Goal: Information Seeking & Learning: Learn about a topic

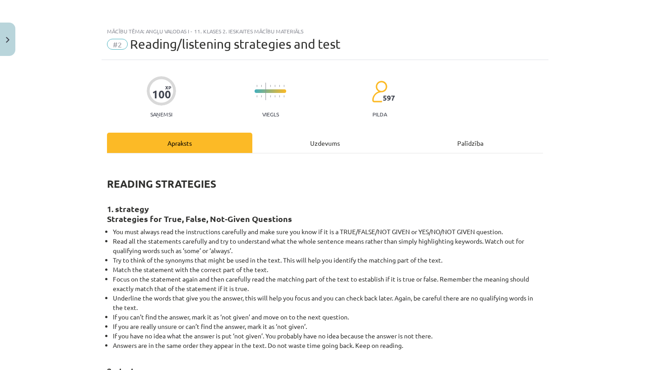
scroll to position [916, 0]
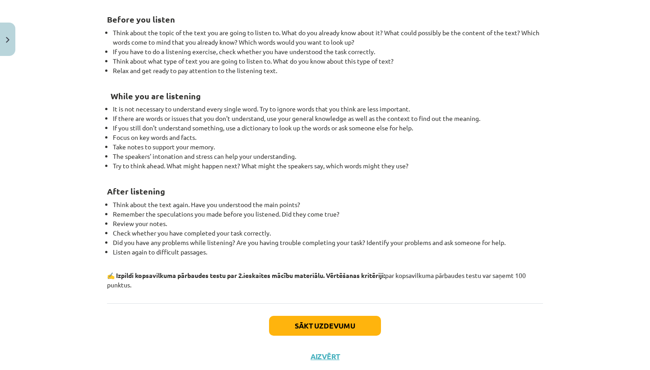
click at [327, 331] on button "Sākt uzdevumu" at bounding box center [325, 326] width 112 height 20
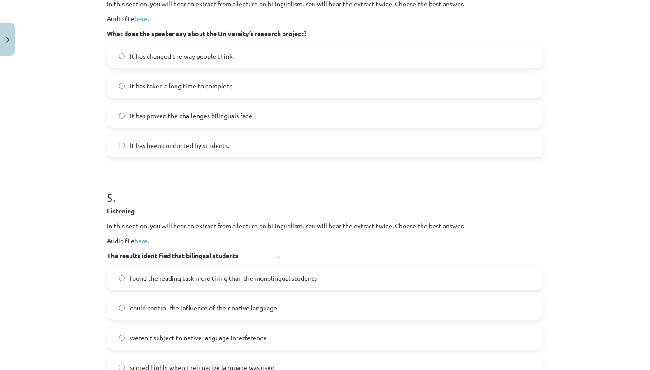
scroll to position [23, 0]
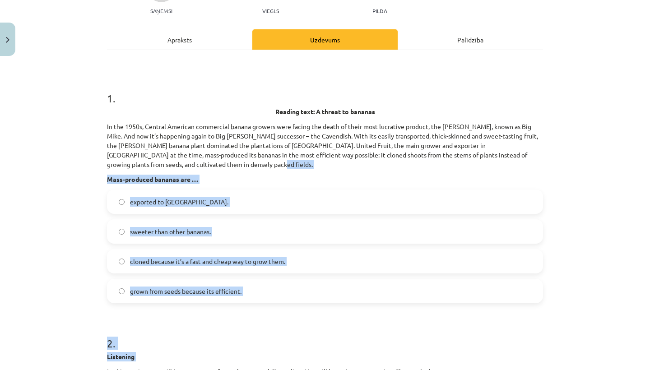
drag, startPoint x: 343, startPoint y: 242, endPoint x: 318, endPoint y: 307, distance: 69.3
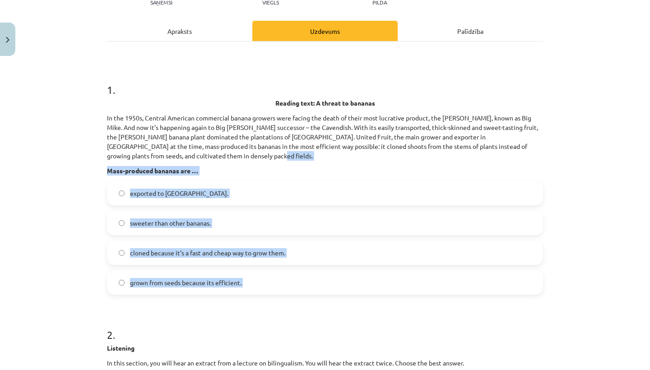
click at [319, 204] on label "exported to [GEOGRAPHIC_DATA]." at bounding box center [325, 193] width 434 height 23
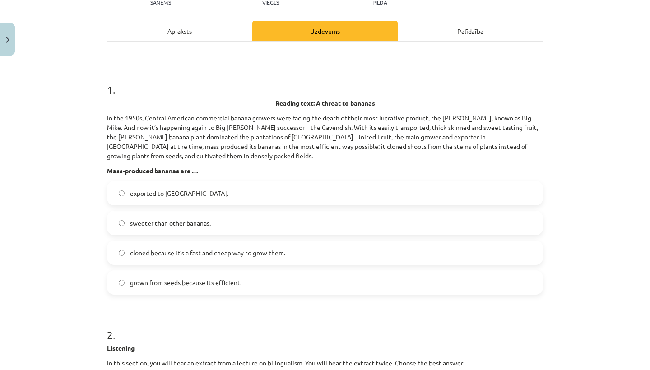
click at [316, 224] on label "sweeter than other bananas." at bounding box center [325, 223] width 434 height 23
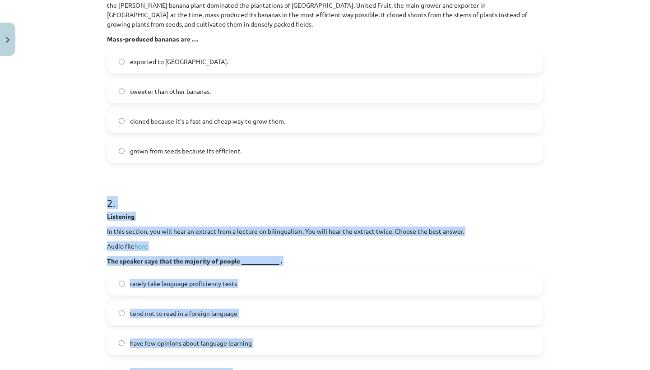
scroll to position [270, 0]
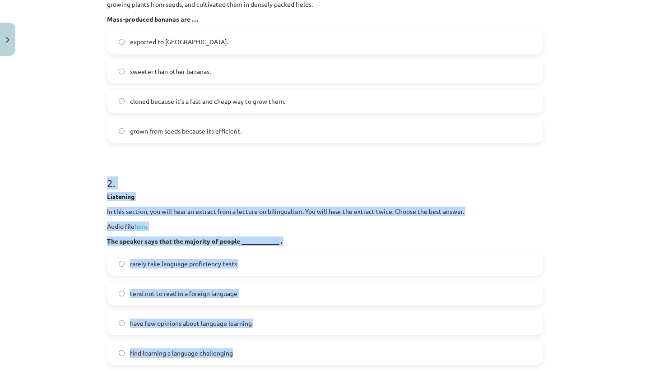
drag, startPoint x: 313, startPoint y: 316, endPoint x: 312, endPoint y: 370, distance: 54.2
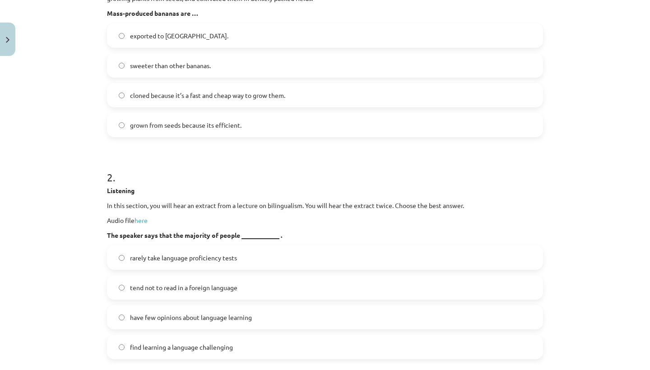
click at [259, 353] on label "find learning a language challenging" at bounding box center [325, 347] width 434 height 23
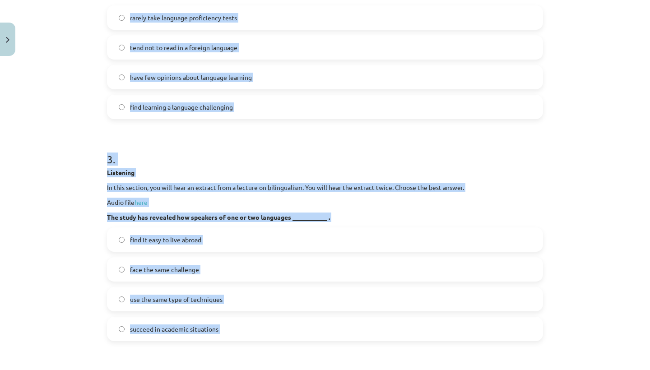
drag, startPoint x: 302, startPoint y: 248, endPoint x: 303, endPoint y: 370, distance: 121.9
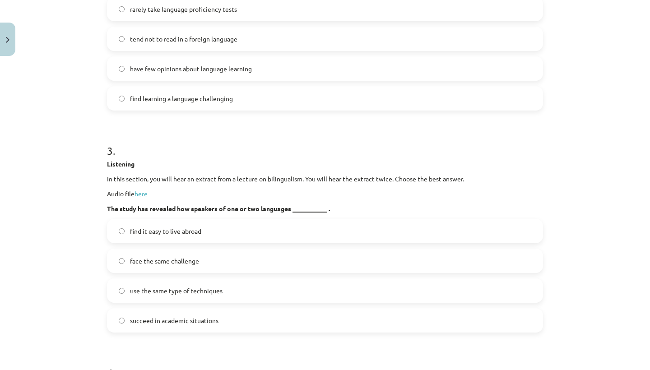
click at [86, 257] on div "Mācību tēma: Angļu valodas i - 11. klases 2. ieskaites mācību materiāls #2 Read…" at bounding box center [325, 185] width 650 height 370
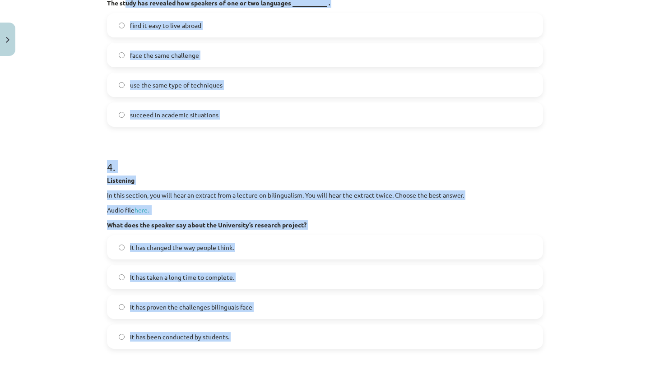
drag, startPoint x: 126, startPoint y: 205, endPoint x: 129, endPoint y: 366, distance: 161.2
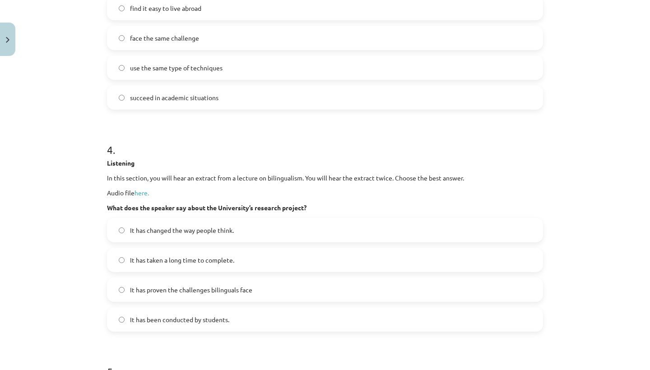
click at [71, 326] on div "Mācību tēma: Angļu valodas i - 11. klases 2. ieskaites mācību materiāls #2 Read…" at bounding box center [325, 185] width 650 height 370
click at [135, 232] on span "It has changed the way people think." at bounding box center [182, 230] width 104 height 9
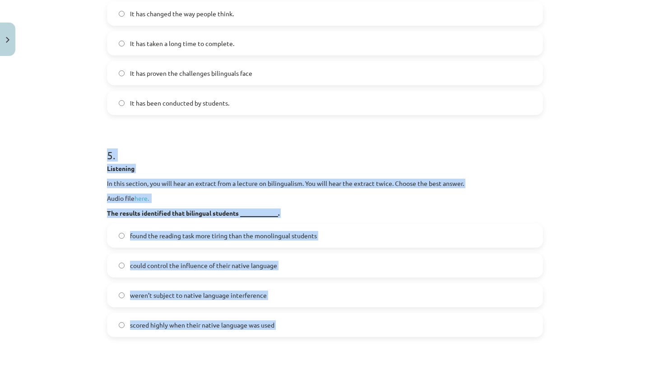
drag, startPoint x: 137, startPoint y: 353, endPoint x: 123, endPoint y: 370, distance: 21.8
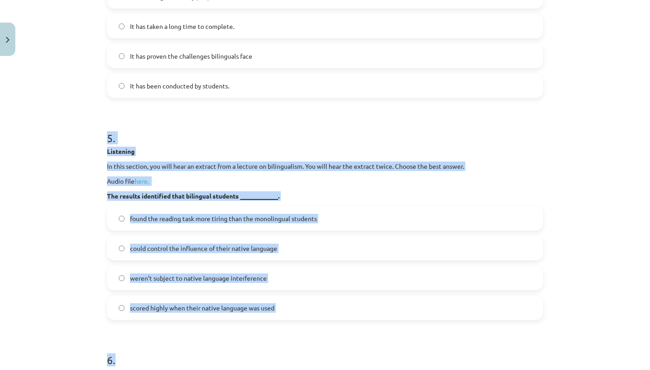
click at [122, 370] on strong "Listening" at bounding box center [121, 373] width 28 height 8
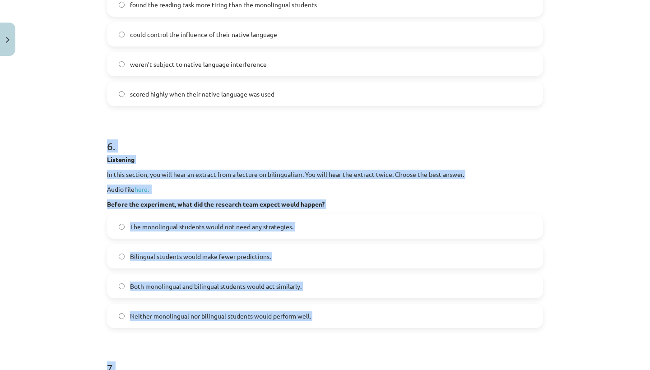
drag, startPoint x: 144, startPoint y: 345, endPoint x: 144, endPoint y: 363, distance: 17.6
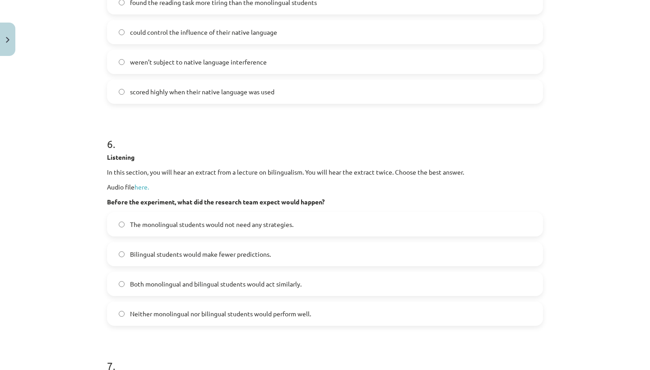
click at [55, 299] on div "Mācību tēma: Angļu valodas i - 11. klases 2. ieskaites mācību materiāls #2 Read…" at bounding box center [325, 185] width 650 height 370
click at [129, 255] on label "Bilingual students would make fewer predictions." at bounding box center [325, 254] width 434 height 23
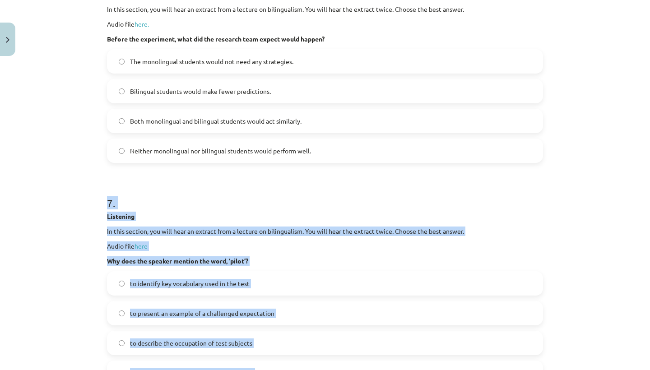
scroll to position [1406, 0]
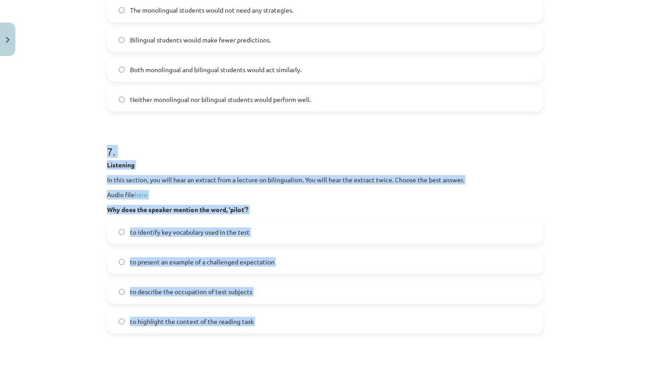
drag, startPoint x: 147, startPoint y: 343, endPoint x: 154, endPoint y: 370, distance: 28.0
click at [144, 288] on span "to describe the occupation of test subjects" at bounding box center [191, 291] width 122 height 9
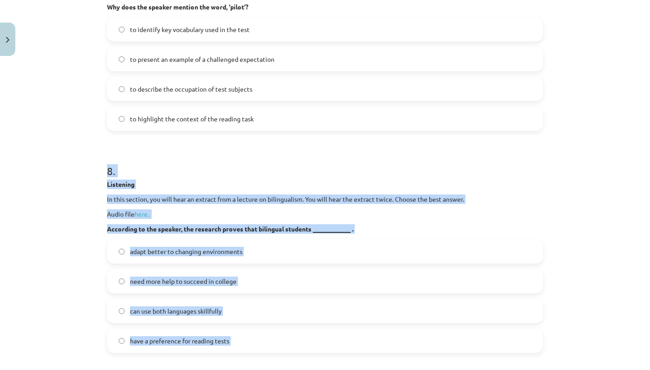
scroll to position [1625, 0]
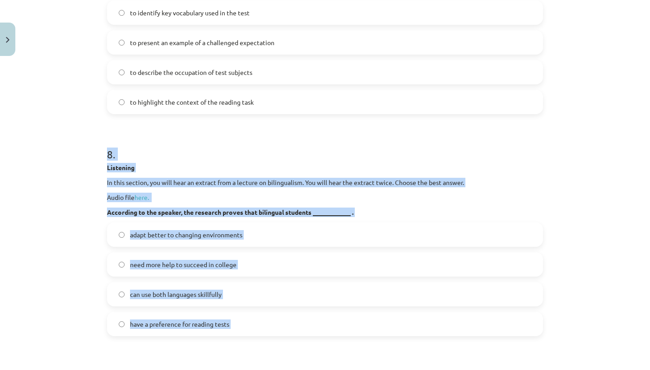
drag, startPoint x: 172, startPoint y: 353, endPoint x: 176, endPoint y: 366, distance: 13.5
click at [158, 305] on label "can use both languages skillfully" at bounding box center [325, 294] width 434 height 23
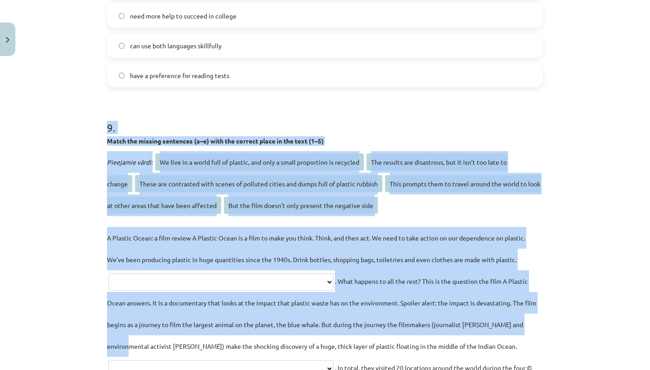
scroll to position [1900, 0]
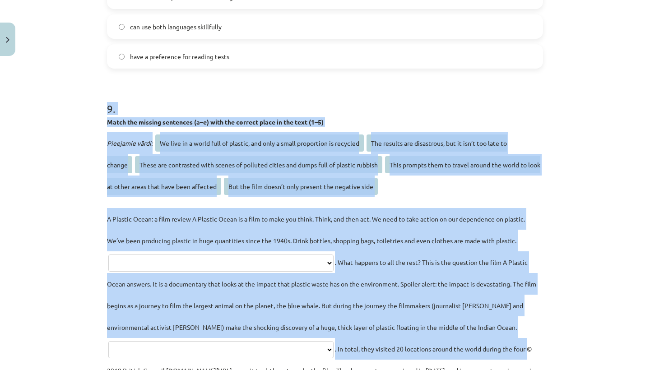
drag, startPoint x: 167, startPoint y: 336, endPoint x: 170, endPoint y: 370, distance: 33.5
click at [170, 370] on form "1 . Reading text: A threat to bananas In the 1950s, Central American commercial…" at bounding box center [325, 186] width 436 height 3798
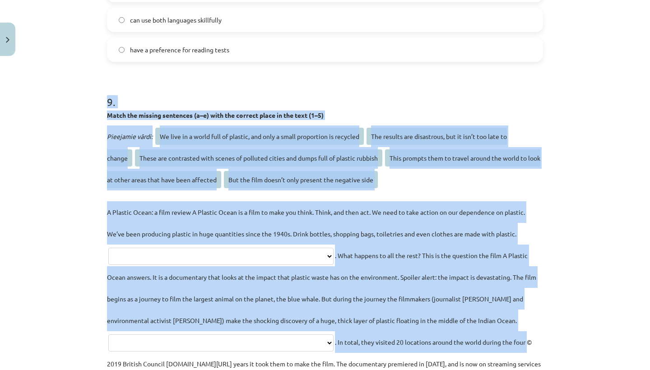
select select "**********"
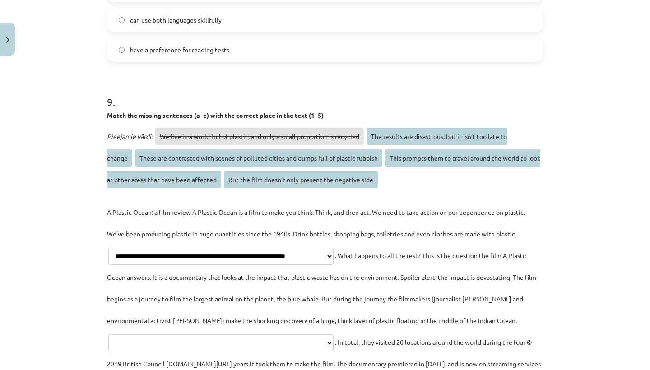
select select "**********"
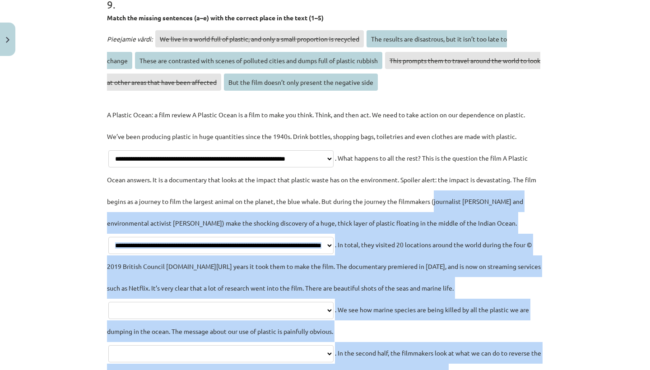
drag, startPoint x: 518, startPoint y: 286, endPoint x: 517, endPoint y: 367, distance: 81.3
click at [517, 367] on p "**********" at bounding box center [325, 299] width 436 height 390
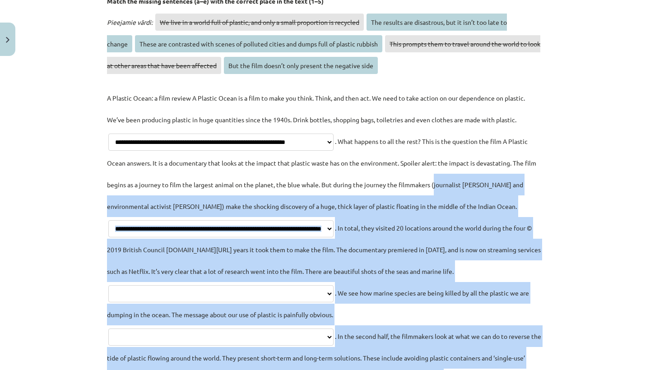
select select "**********"
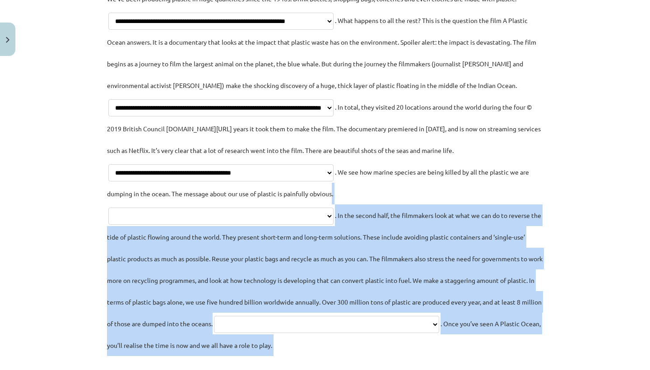
drag, startPoint x: 429, startPoint y: 310, endPoint x: 429, endPoint y: 370, distance: 59.6
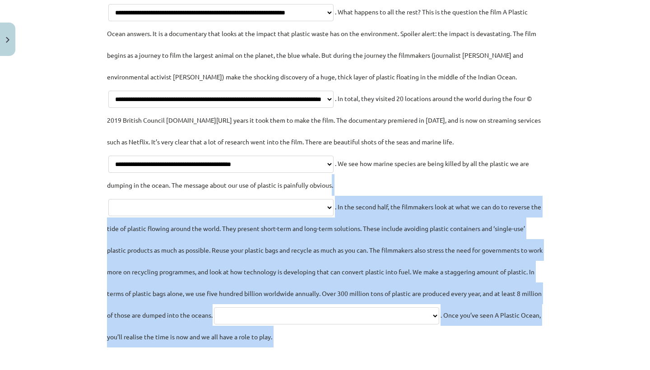
select select "**********"
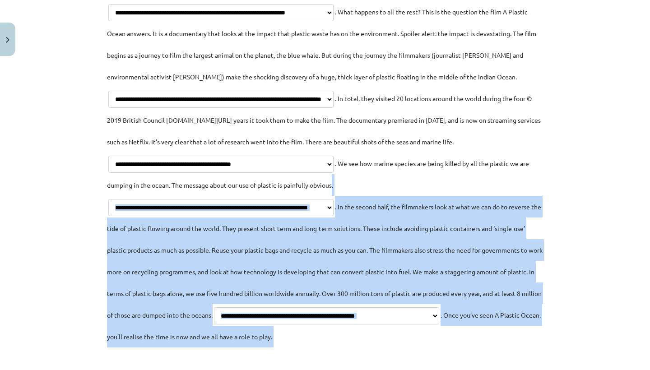
select select "**********"
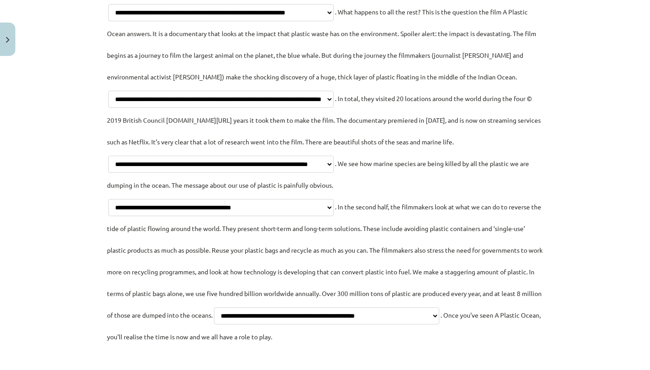
click at [601, 195] on div "Mācību tēma: Angļu valodas i - 11. klases 2. ieskaites mācību materiāls #2 Read…" at bounding box center [325, 185] width 650 height 370
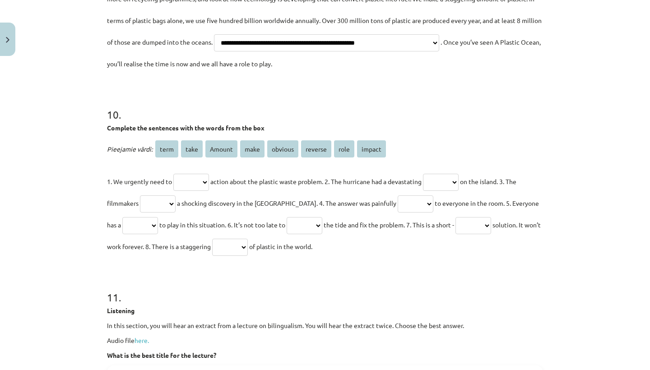
scroll to position [2430, 0]
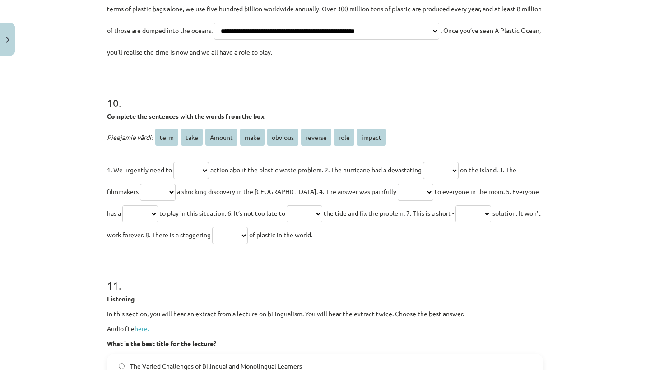
drag, startPoint x: 601, startPoint y: 194, endPoint x: 570, endPoint y: 363, distance: 172.1
click at [570, 363] on div "Mācību tēma: Angļu valodas i - 11. klases 2. ieskaites mācību materiāls #2 Read…" at bounding box center [325, 185] width 650 height 370
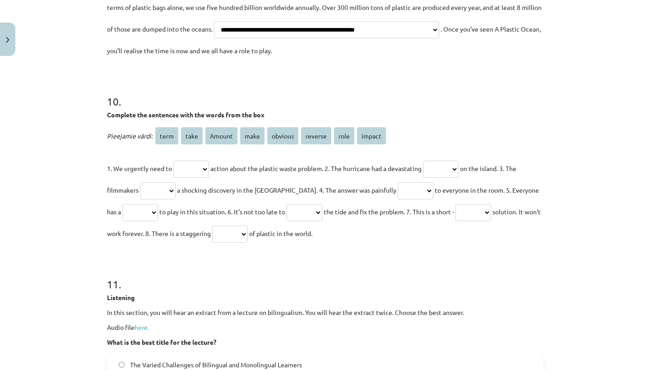
click at [181, 184] on p "1. We urgently need to **** **** ****** **** ******* ******* **** ****** action…" at bounding box center [325, 201] width 436 height 87
click at [184, 184] on p "1. We urgently need to **** **** ****** **** ******* ******* **** ****** action…" at bounding box center [325, 201] width 436 height 87
select select "****"
select select "******"
click at [167, 207] on p "1. We urgently need to **** **** ****** **** ******* ******* **** ****** action…" at bounding box center [325, 201] width 436 height 87
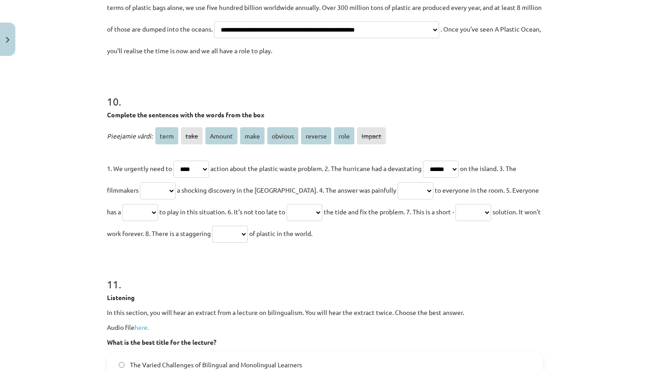
select select "****"
select select "*******"
select select "****"
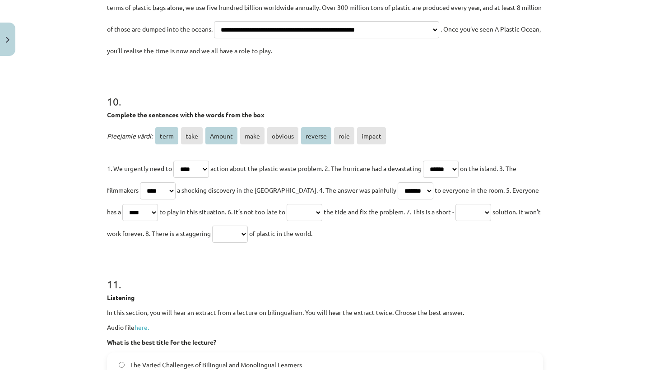
select select "****"
select select "******"
select select "*******"
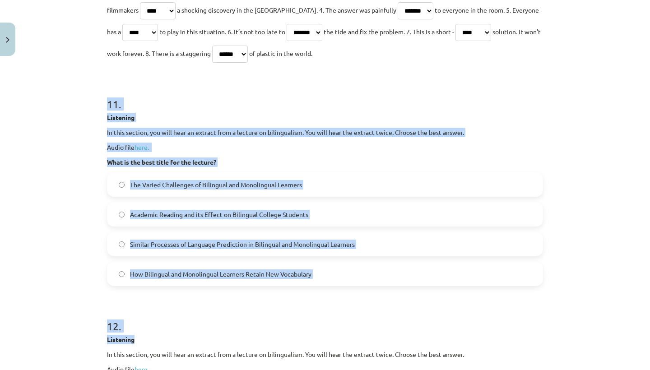
drag, startPoint x: 307, startPoint y: 293, endPoint x: 307, endPoint y: 370, distance: 76.3
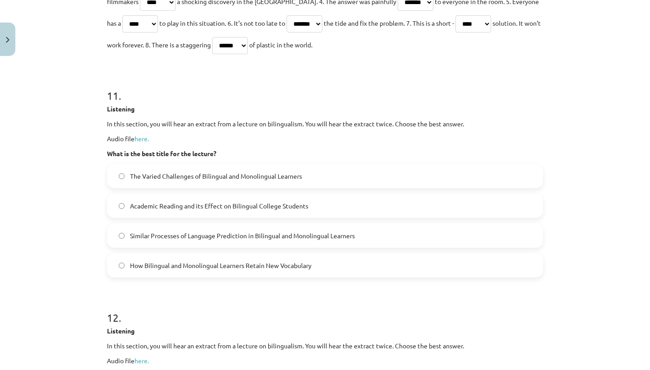
click at [35, 238] on div "Mācību tēma: Angļu valodas i - 11. klases 2. ieskaites mācību materiāls #2 Read…" at bounding box center [325, 185] width 650 height 370
click at [152, 241] on span "Similar Processes of Language Prediction in Bilingual and Monolingual Learners" at bounding box center [242, 235] width 225 height 9
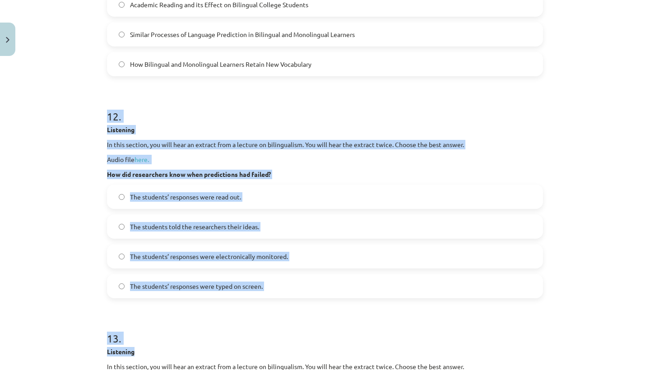
scroll to position [2854, 0]
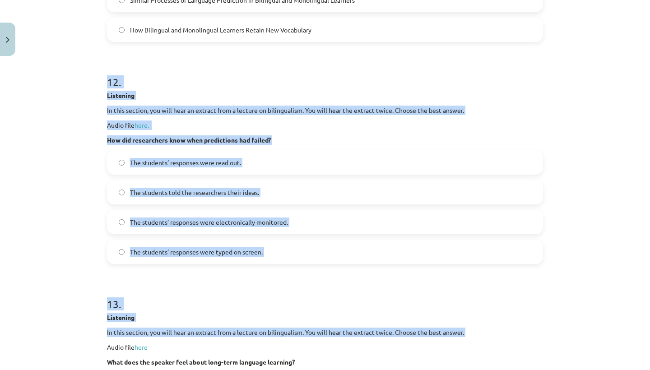
drag, startPoint x: 162, startPoint y: 314, endPoint x: 161, endPoint y: 370, distance: 56.0
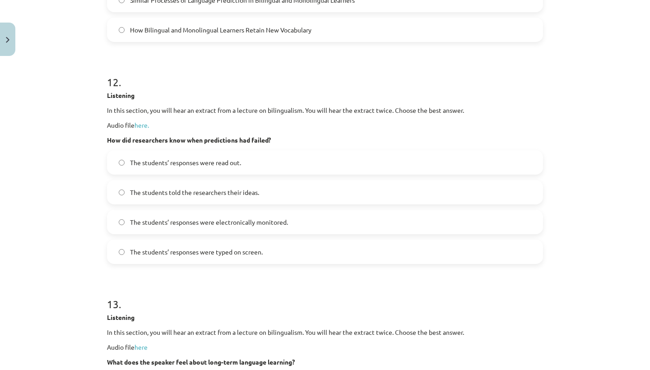
click at [132, 227] on span "The students’ responses were electronically monitored." at bounding box center [209, 222] width 158 height 9
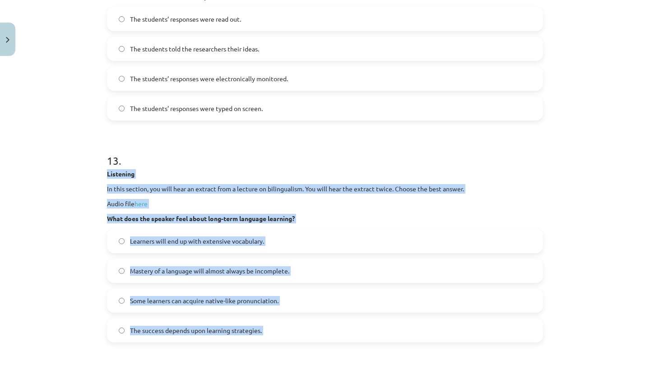
scroll to position [3032, 0]
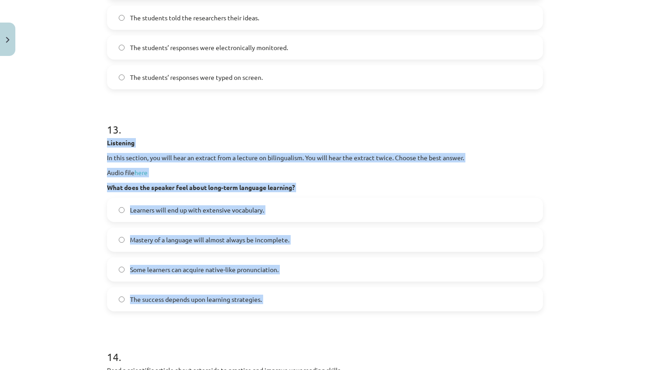
drag, startPoint x: 144, startPoint y: 324, endPoint x: 140, endPoint y: 370, distance: 46.3
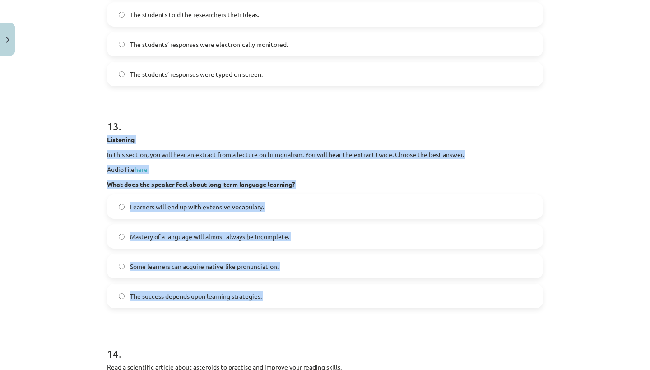
click at [299, 307] on label "The success depends upon learning strategies." at bounding box center [325, 296] width 434 height 23
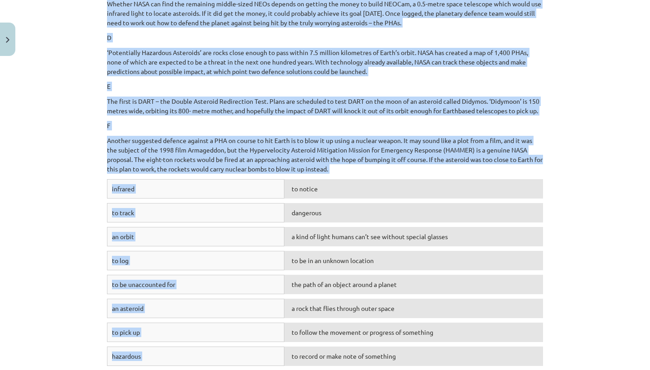
scroll to position [3632, 0]
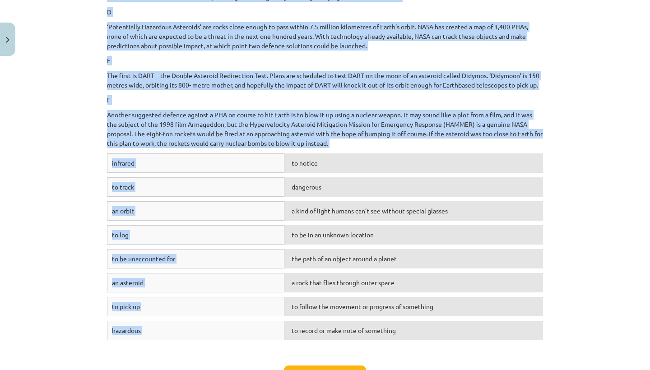
drag, startPoint x: 299, startPoint y: 317, endPoint x: 297, endPoint y: 370, distance: 52.4
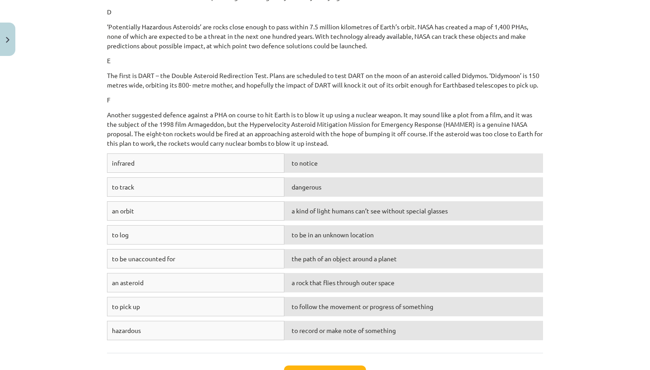
click at [116, 311] on span "to pick up" at bounding box center [126, 306] width 28 height 8
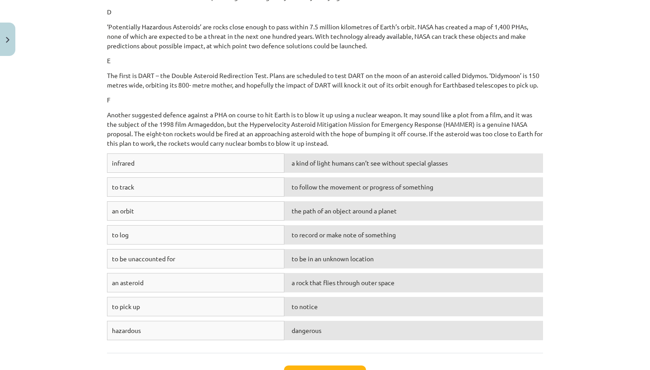
drag, startPoint x: 632, startPoint y: 137, endPoint x: 603, endPoint y: 274, distance: 139.8
click at [604, 284] on div "Mācību tēma: Angļu valodas i - 11. klases 2. ieskaites mācību materiāls #2 Read…" at bounding box center [325, 185] width 650 height 370
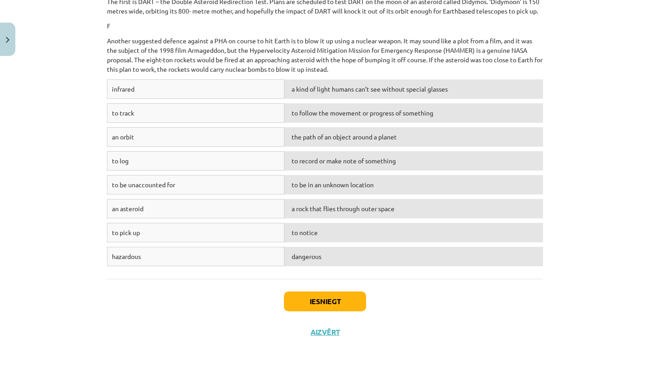
scroll to position [3720, 0]
drag, startPoint x: 465, startPoint y: 56, endPoint x: 456, endPoint y: 360, distance: 304.8
click at [456, 360] on div "Mācību tēma: Angļu valodas i - 11. klases 2. ieskaites mācību materiāls #2 Read…" at bounding box center [325, 185] width 650 height 370
click at [347, 290] on div "Iesniegt Aizvērt" at bounding box center [325, 310] width 436 height 63
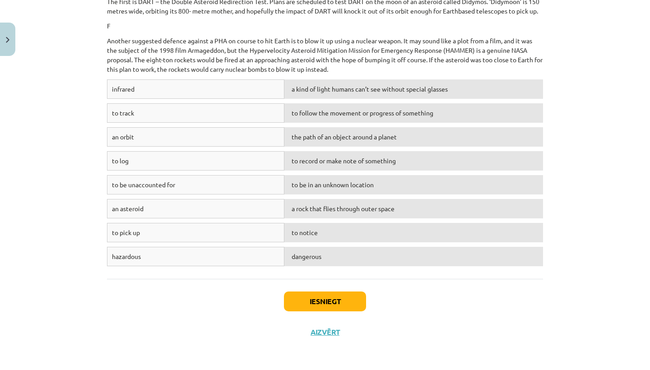
click at [346, 295] on button "Iesniegt" at bounding box center [325, 302] width 82 height 20
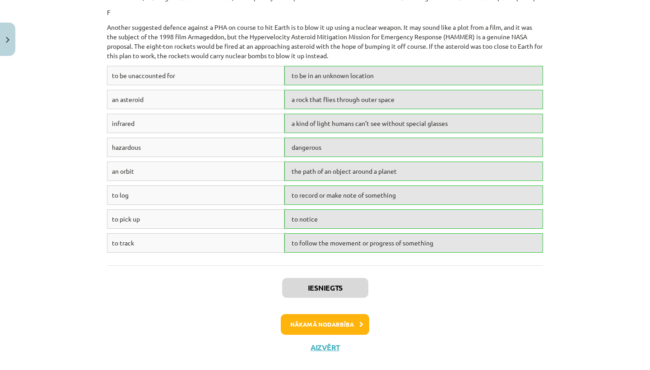
click at [351, 335] on button "Nākamā nodarbība" at bounding box center [325, 324] width 88 height 21
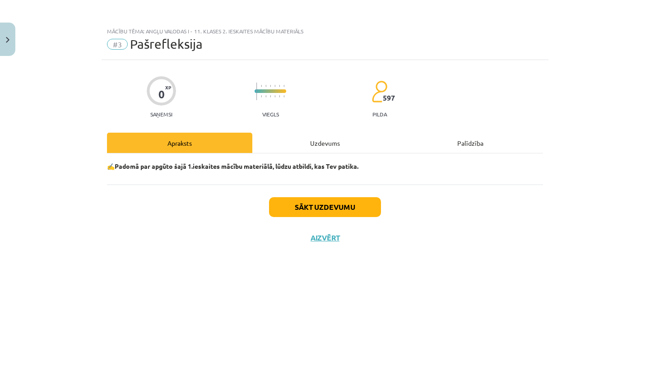
click at [328, 200] on button "Sākt uzdevumu" at bounding box center [325, 207] width 112 height 20
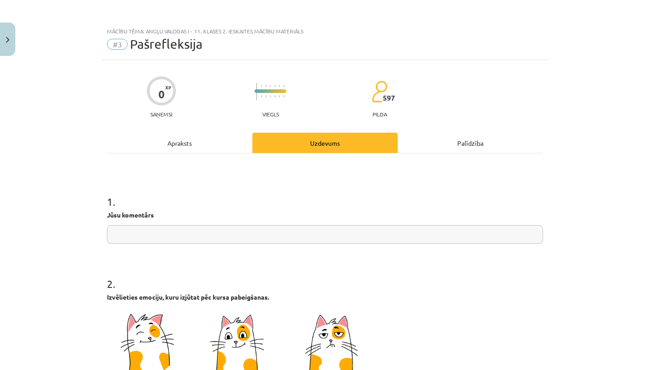
click at [270, 235] on input "text" at bounding box center [325, 234] width 436 height 19
type input "**********"
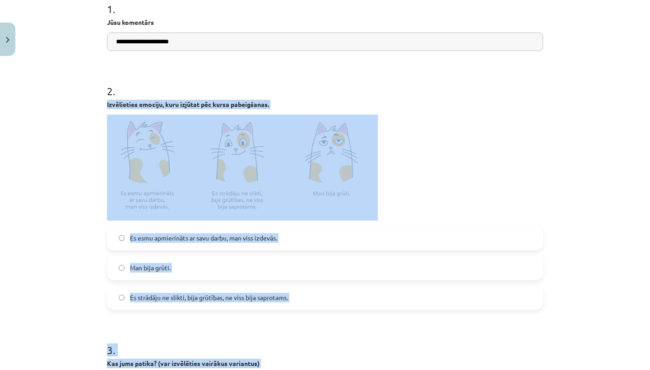
drag, startPoint x: 316, startPoint y: 283, endPoint x: 305, endPoint y: 370, distance: 87.5
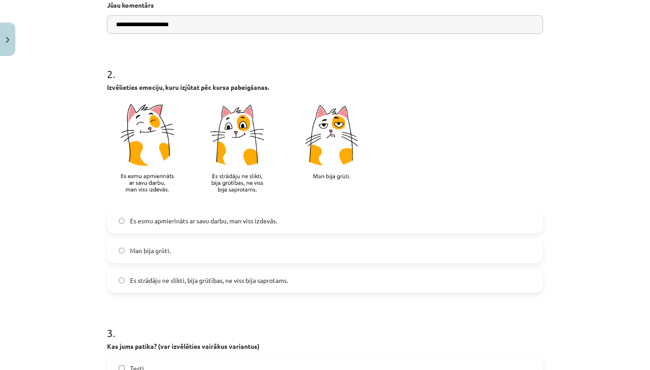
click at [303, 252] on label "Man bija grūti." at bounding box center [325, 251] width 434 height 23
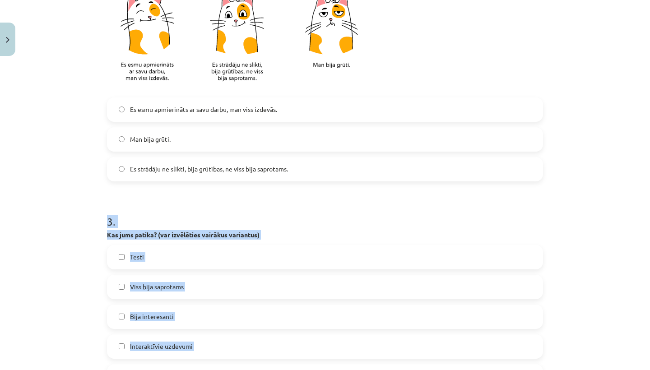
drag, startPoint x: 283, startPoint y: 325, endPoint x: 289, endPoint y: 363, distance: 39.3
click at [289, 363] on div "3 . Kas jums patika? (var izvēlēties vairākus variantus) Testi Viss bija saprot…" at bounding box center [325, 324] width 436 height 249
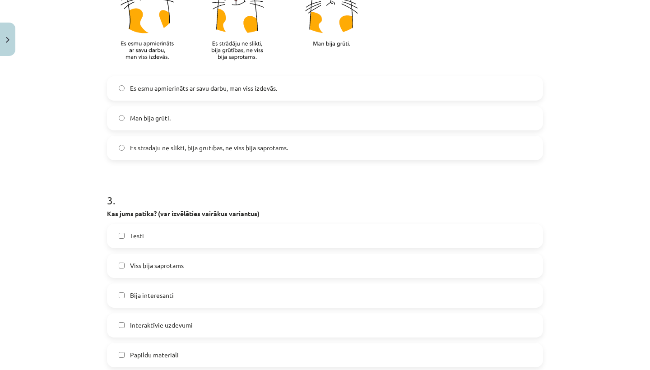
click at [296, 134] on div "Es esmu apmierināts ar savu darbu, man viss izdevās. Man bija grūti. Es strādāj…" at bounding box center [325, 118] width 436 height 84
click at [298, 142] on label "Es strādāju ne slikti, bija grūtības, ne viss bija saprotams." at bounding box center [325, 148] width 434 height 23
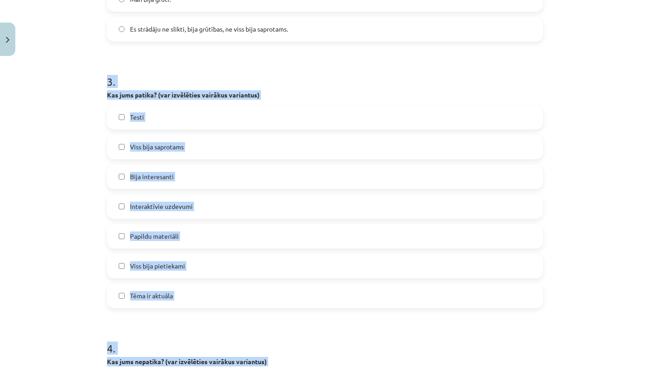
drag, startPoint x: 298, startPoint y: 179, endPoint x: 303, endPoint y: 352, distance: 173.4
click at [309, 361] on form "**********" at bounding box center [325, 146] width 436 height 857
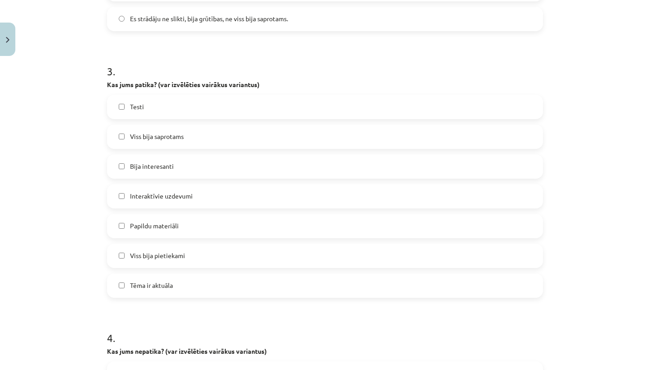
click at [218, 253] on label "Viss bija pietiekami" at bounding box center [325, 256] width 434 height 23
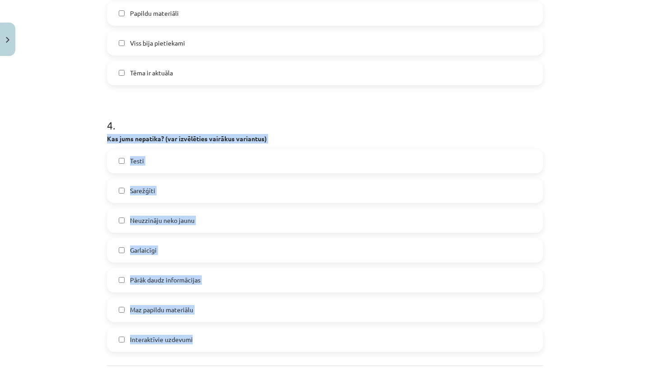
drag, startPoint x: 232, startPoint y: 339, endPoint x: 229, endPoint y: 370, distance: 30.9
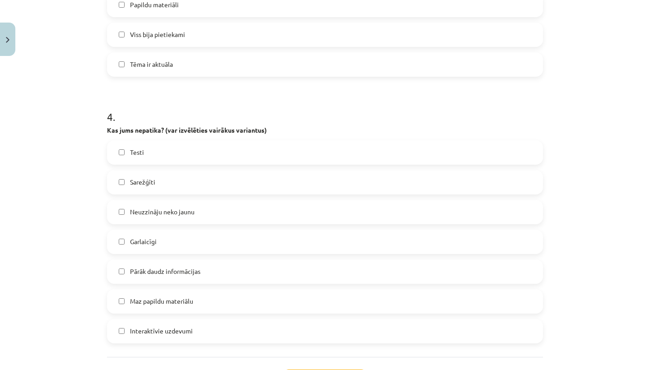
click at [217, 188] on label "Sarežģīti" at bounding box center [325, 182] width 434 height 23
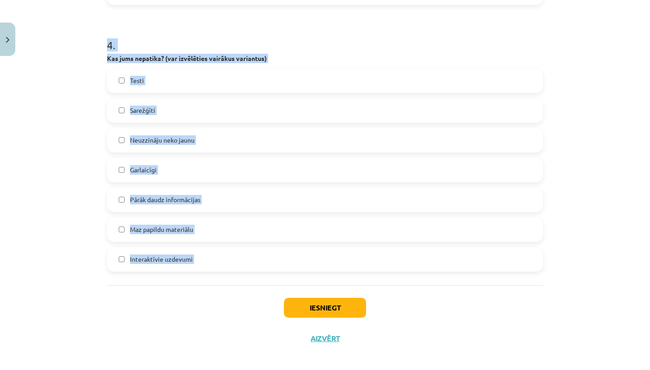
scroll to position [120, 0]
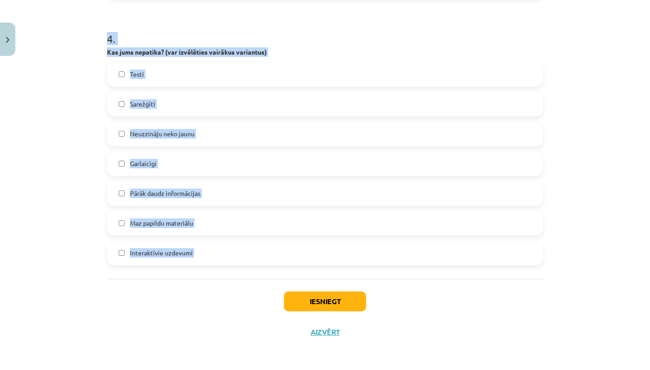
drag, startPoint x: 228, startPoint y: 361, endPoint x: 219, endPoint y: 359, distance: 8.8
click at [219, 359] on div "**********" at bounding box center [325, 185] width 650 height 370
click at [304, 296] on button "Iesniegt" at bounding box center [325, 302] width 82 height 20
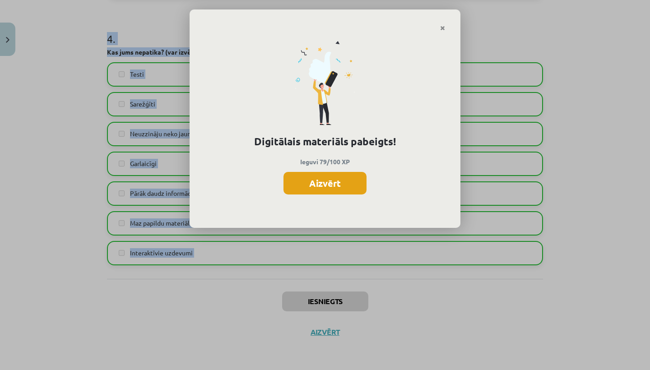
click at [341, 181] on button "Aizvērt" at bounding box center [325, 183] width 83 height 23
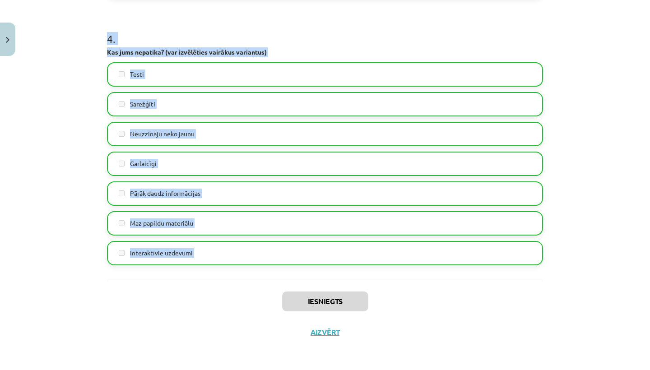
click at [321, 335] on button "Aizvērt" at bounding box center [325, 332] width 34 height 9
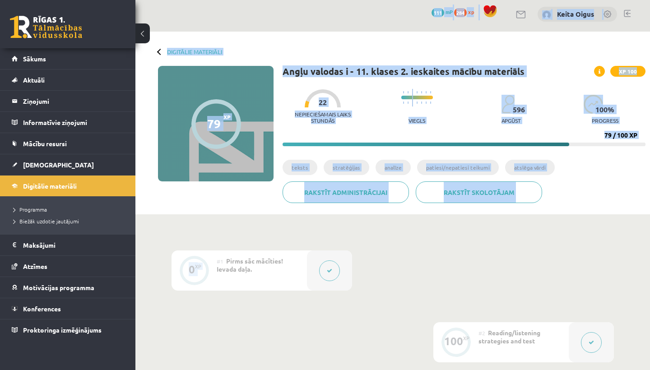
scroll to position [0, 0]
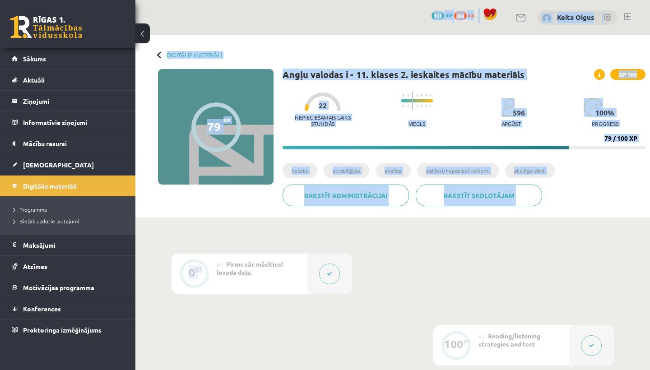
drag, startPoint x: 256, startPoint y: 109, endPoint x: 257, endPoint y: -5, distance: 113.3
click at [257, 0] on html "0 Dāvanas 111 mP 284 xp Keita Oigus Sākums Aktuāli Kā mācīties eSKOLĀ Kontakti …" at bounding box center [325, 185] width 650 height 370
click at [160, 51] on div "Digitālie materiāli 79 XP XP 100 79 / 100 XP Angļu valodas i - 11. klases 2. ie…" at bounding box center [392, 126] width 515 height 183
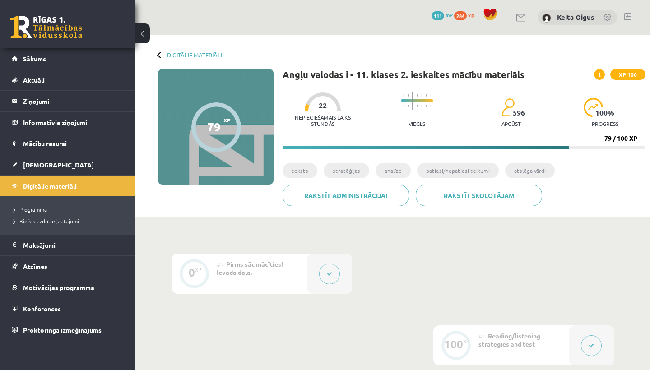
click at [160, 57] on div at bounding box center [160, 54] width 6 height 6
click at [157, 51] on div "Digitālie materiāli 79 XP XP 100 79 / 100 XP Angļu valodas i - 11. klases 2. ie…" at bounding box center [392, 126] width 515 height 183
click at [158, 51] on div "Digitālie materiāli 79 XP XP 100 79 / 100 XP Angļu valodas i - 11. klases 2. ie…" at bounding box center [392, 126] width 515 height 183
click at [158, 51] on div "Digitālie materiāli" at bounding box center [190, 54] width 64 height 7
click at [86, 187] on link "Digitālie materiāli" at bounding box center [68, 186] width 112 height 21
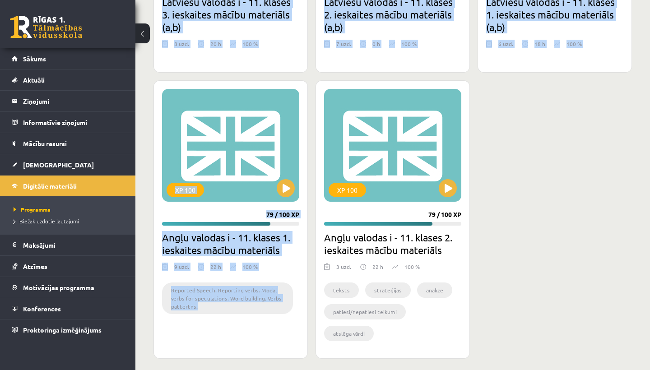
scroll to position [2117, 0]
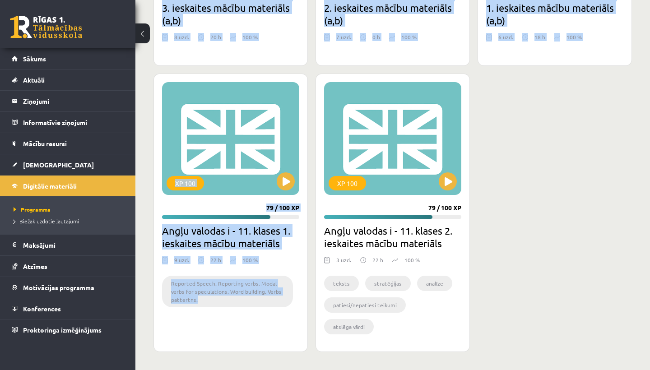
drag, startPoint x: 223, startPoint y: 212, endPoint x: 223, endPoint y: 370, distance: 157.6
